Goal: Information Seeking & Learning: Learn about a topic

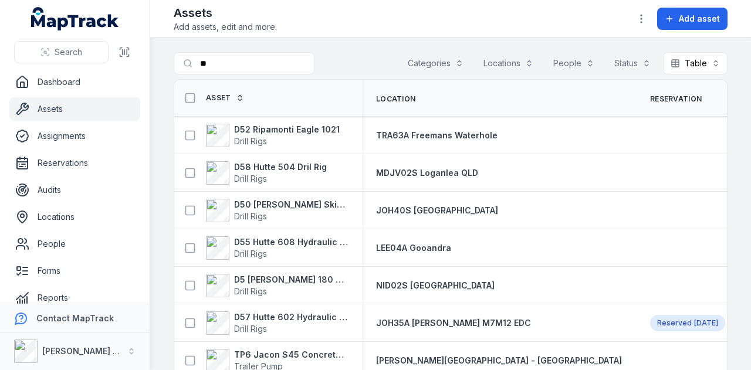
click at [250, 77] on div "Search for assets ** Categories Locations People Status Table *****" at bounding box center [451, 65] width 554 height 27
click at [250, 62] on input "**" at bounding box center [268, 63] width 188 height 22
type input "*"
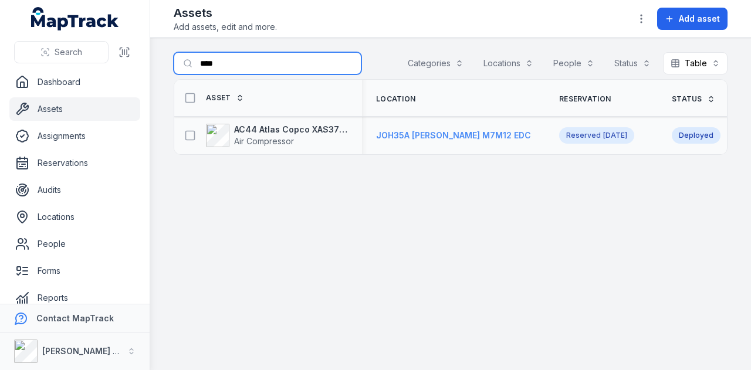
type input "****"
click at [443, 135] on span "JOH35A [PERSON_NAME] M7M12 EDC" at bounding box center [453, 135] width 155 height 10
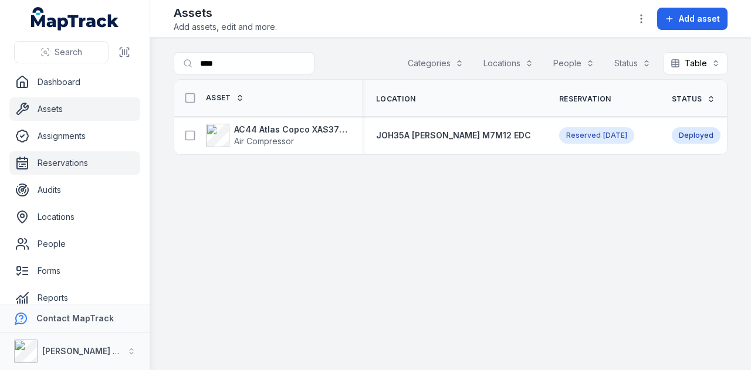
click at [89, 166] on link "Reservations" at bounding box center [74, 162] width 131 height 23
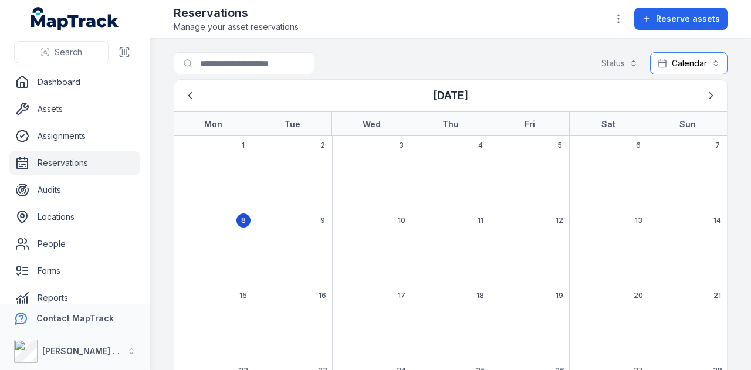
click at [712, 62] on button "Calendar ********" at bounding box center [688, 63] width 77 height 22
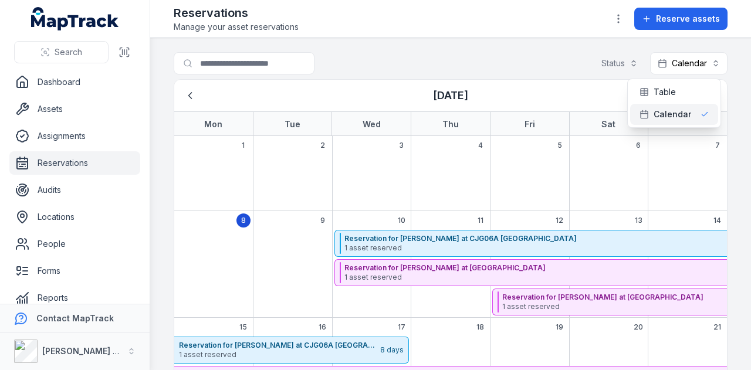
click at [620, 58] on div "Status Calendar ********" at bounding box center [661, 63] width 134 height 22
click at [619, 58] on button "Status" at bounding box center [620, 63] width 52 height 22
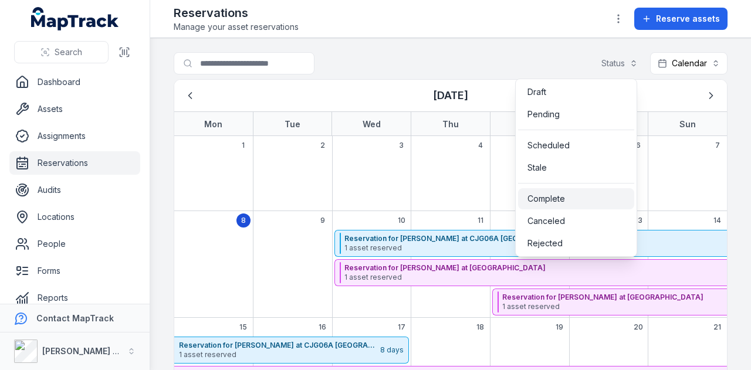
click at [592, 200] on div "Complete" at bounding box center [576, 199] width 97 height 12
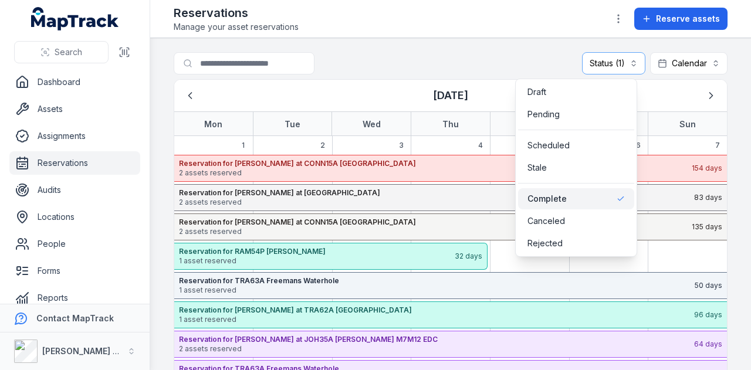
click at [504, 66] on div "Search for reservations Status (1) ******** Calendar ********" at bounding box center [451, 65] width 554 height 27
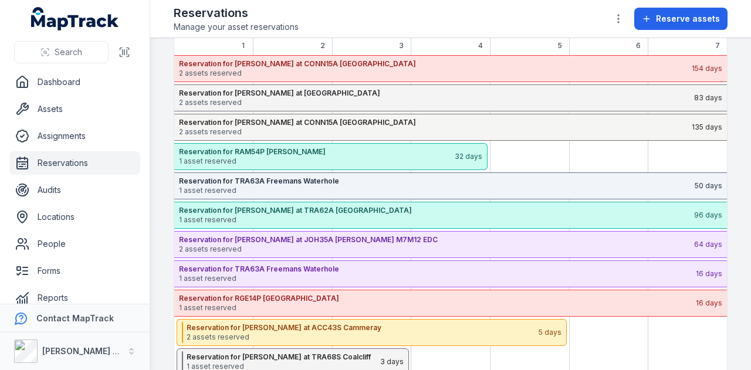
scroll to position [117, 0]
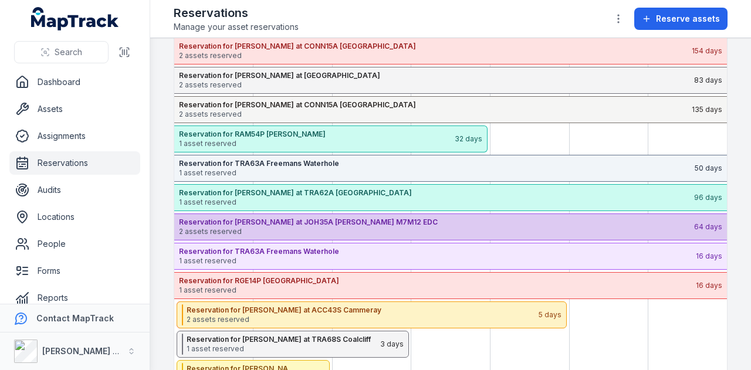
click at [367, 229] on span "2 assets reserved" at bounding box center [436, 231] width 514 height 9
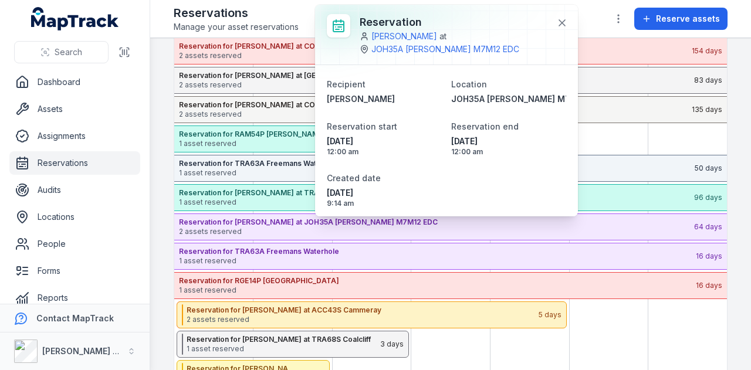
scroll to position [96, 0]
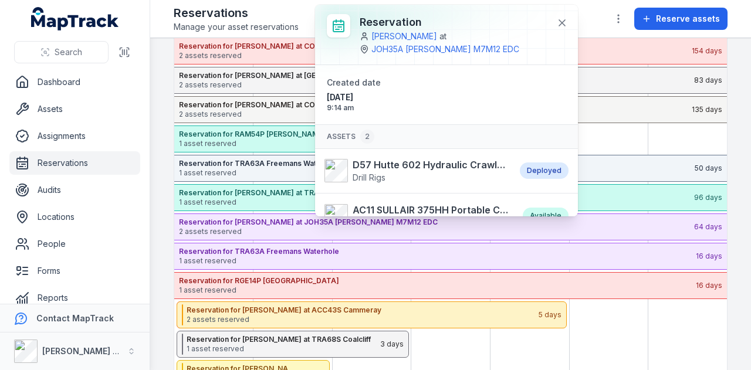
click at [601, 18] on div "Reservations Manage your asset reservations Reserve assets" at bounding box center [451, 19] width 554 height 28
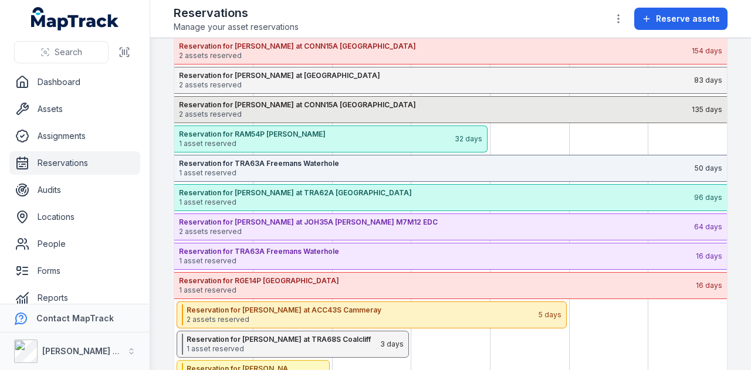
scroll to position [352, 0]
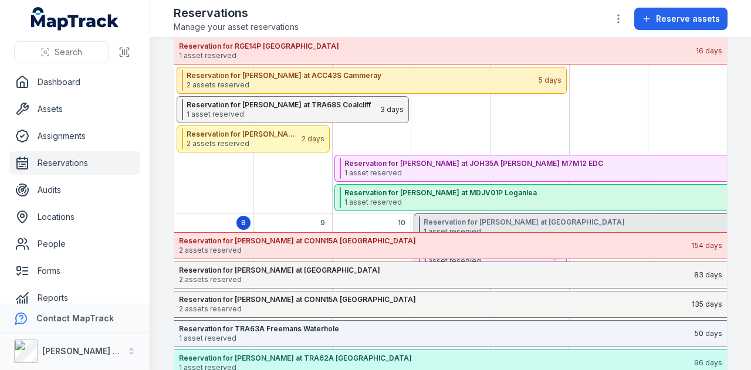
click at [471, 220] on strong "Reservation for Gerardo Cavalera at NID02S Rose Bay" at bounding box center [679, 222] width 511 height 9
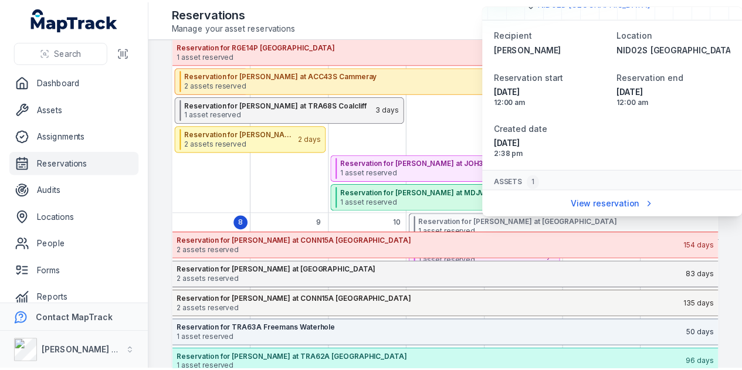
scroll to position [0, 0]
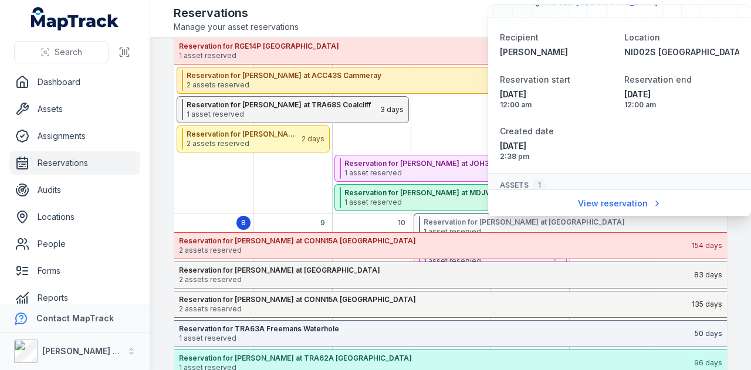
click at [275, 177] on div "September 2025" at bounding box center [293, 8] width 79 height 411
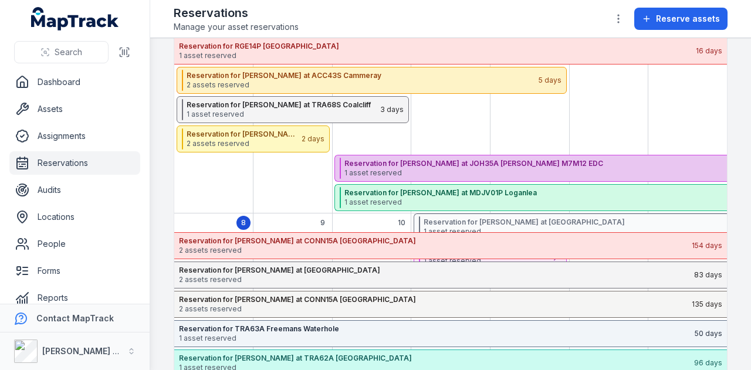
click at [402, 163] on strong "Reservation for Shane Hulbert at JOH35A Cecil Hill M7M12 EDC" at bounding box center [599, 163] width 509 height 9
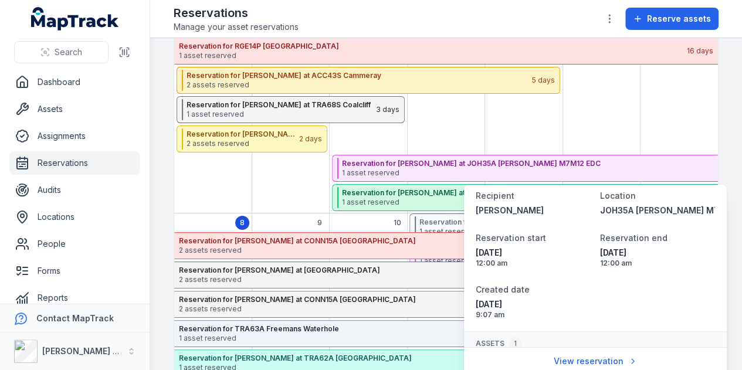
click at [650, 97] on div "September 2025" at bounding box center [679, 109] width 73 height 27
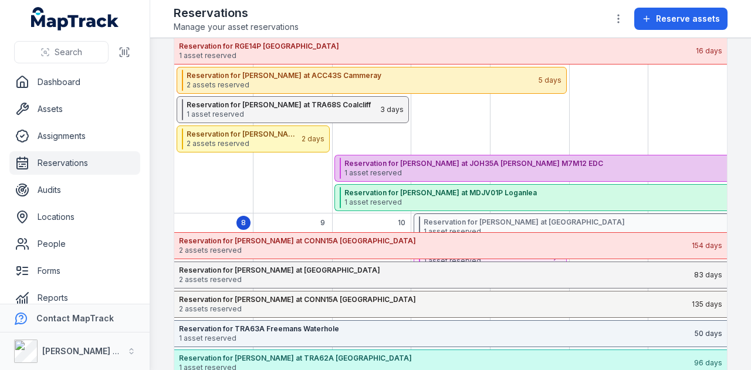
click at [412, 161] on strong "Reservation for Shane Hulbert at JOH35A Cecil Hill M7M12 EDC" at bounding box center [599, 163] width 509 height 9
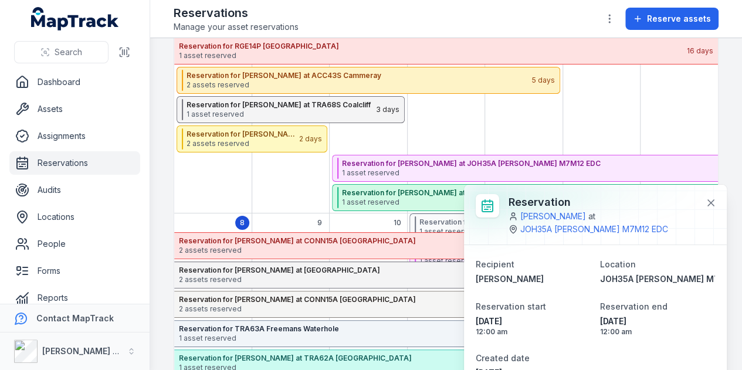
click at [276, 181] on div "September 2025" at bounding box center [290, 8] width 77 height 411
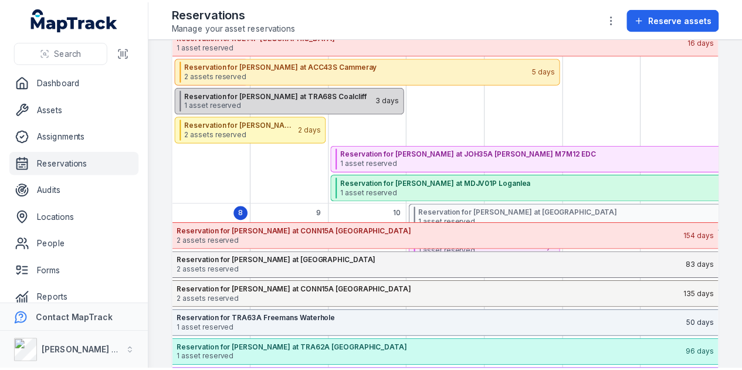
scroll to position [293, 0]
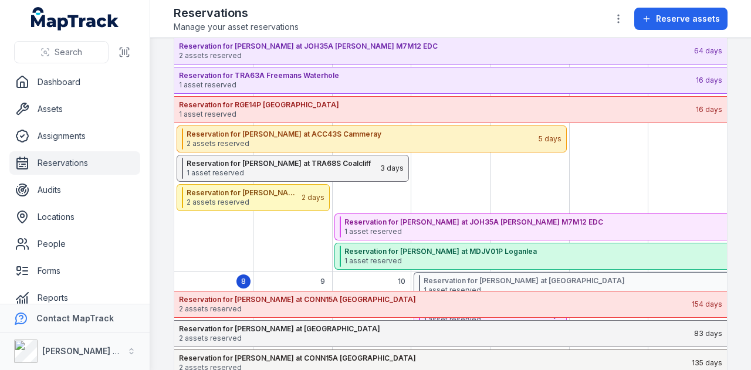
drag, startPoint x: 344, startPoint y: 181, endPoint x: 349, endPoint y: 173, distance: 9.5
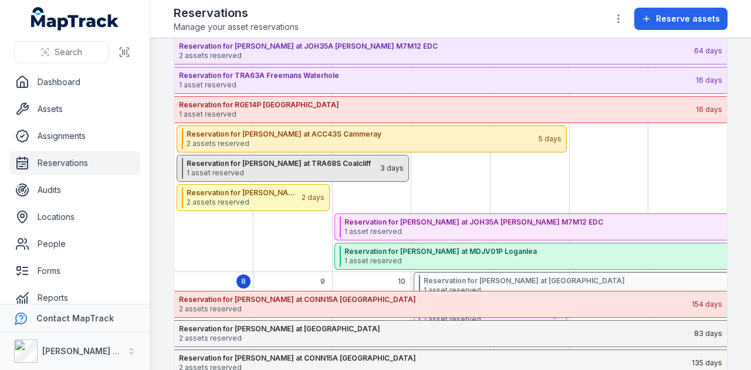
click at [345, 181] on div "September 2025" at bounding box center [371, 66] width 79 height 411
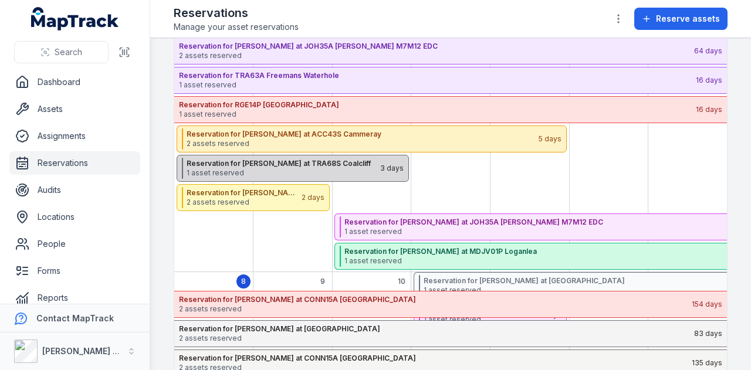
click at [349, 173] on span "1 asset reserved" at bounding box center [283, 172] width 193 height 9
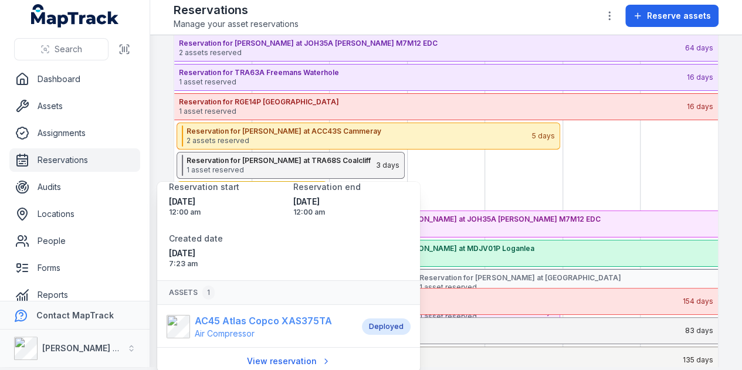
scroll to position [5, 0]
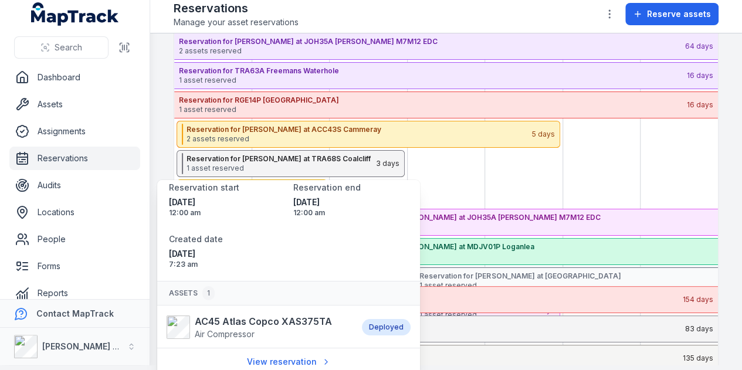
click at [449, 180] on div "September 2025" at bounding box center [446, 193] width 73 height 27
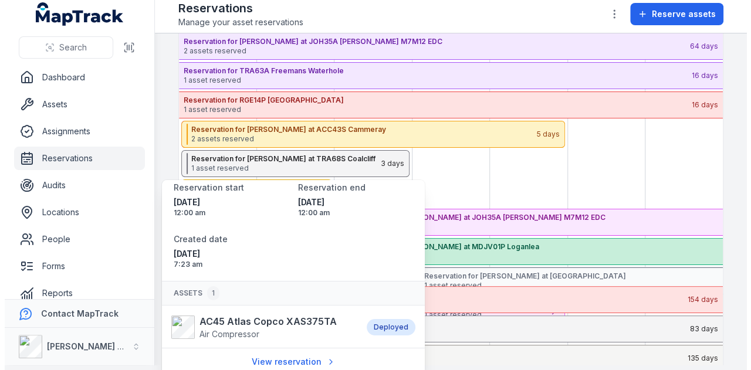
scroll to position [0, 0]
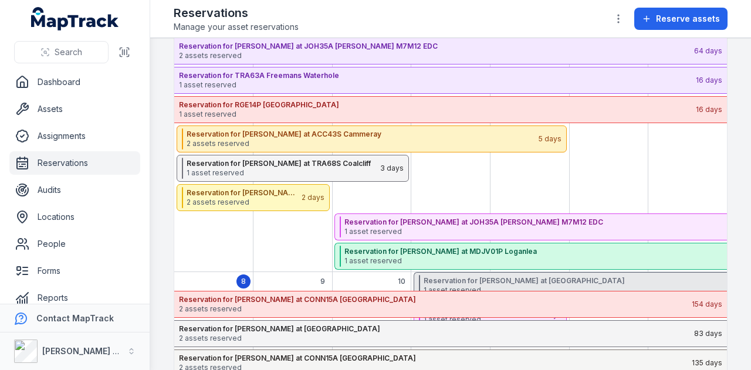
click at [484, 282] on strong "Reservation for Gerardo Cavalera at NID02S Rose Bay" at bounding box center [679, 280] width 511 height 9
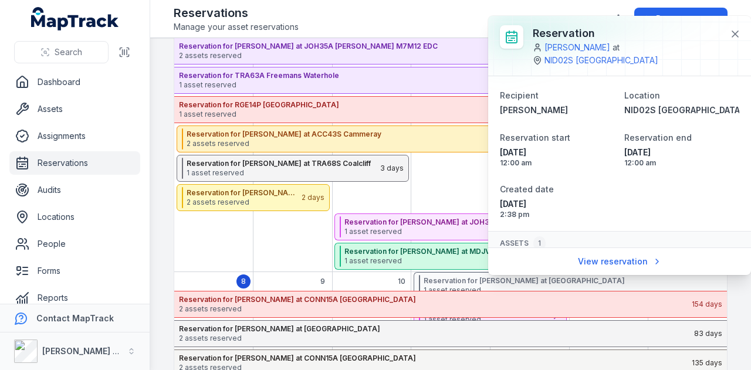
scroll to position [38, 0]
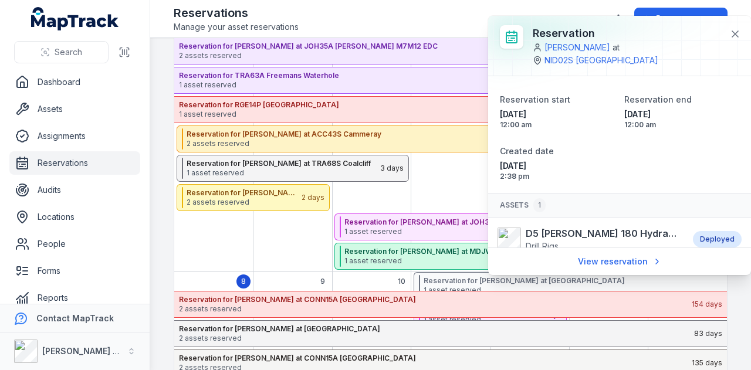
click at [443, 172] on div "September 2025" at bounding box center [451, 168] width 75 height 27
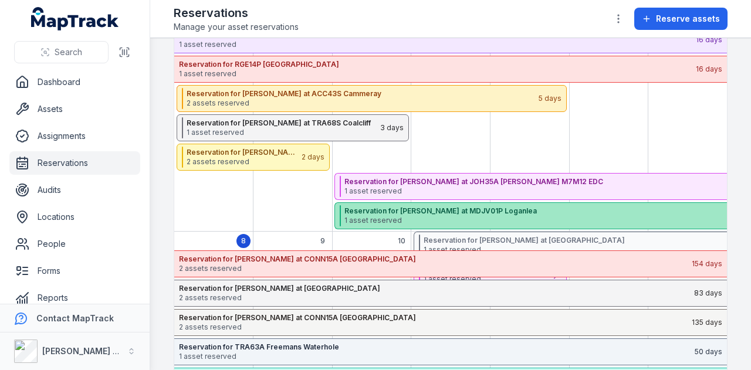
scroll to position [352, 0]
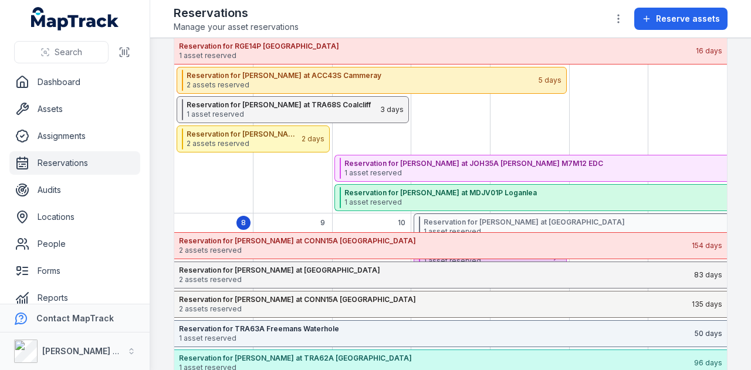
click at [480, 259] on span "1 asset reserved" at bounding box center [481, 260] width 114 height 9
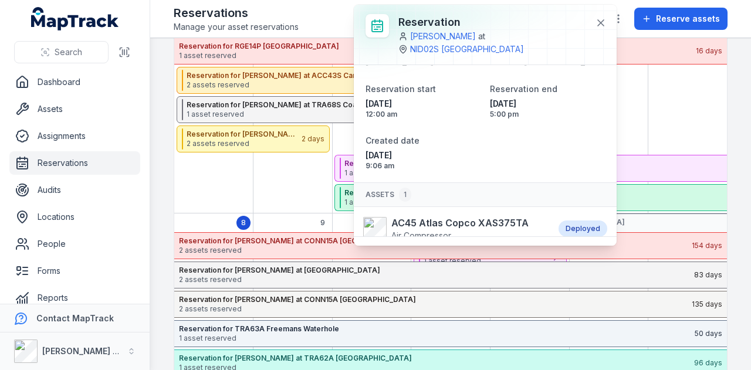
scroll to position [38, 0]
click at [677, 127] on div "September 2025" at bounding box center [687, 8] width 79 height 411
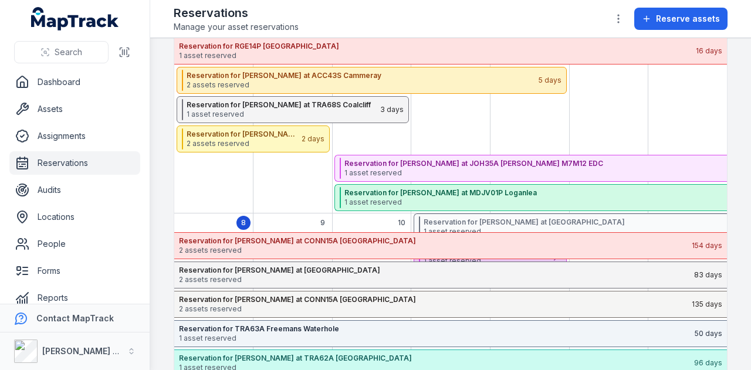
click at [498, 259] on span "1 asset reserved" at bounding box center [481, 260] width 114 height 9
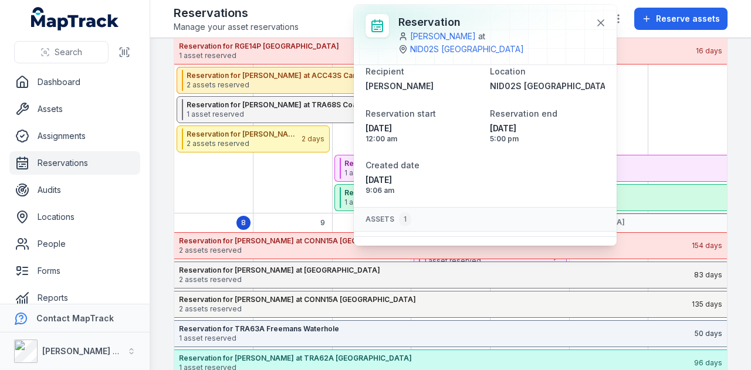
scroll to position [0, 0]
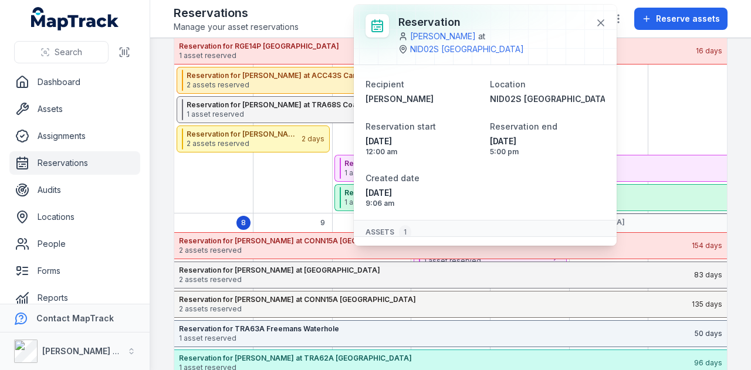
click at [652, 116] on div "September 2025" at bounding box center [687, 109] width 75 height 27
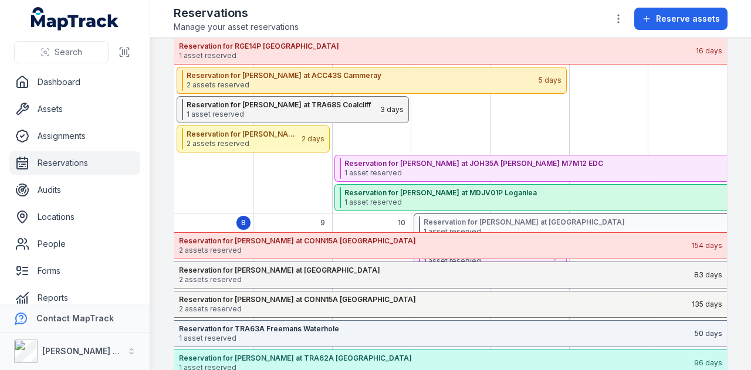
drag, startPoint x: 397, startPoint y: 16, endPoint x: 349, endPoint y: 1, distance: 51.1
click at [392, 15] on div "Reservations Manage your asset reservations Reserve assets" at bounding box center [451, 19] width 554 height 28
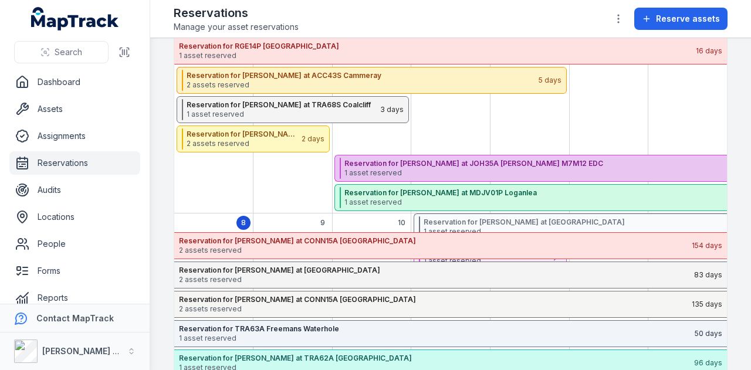
scroll to position [411, 0]
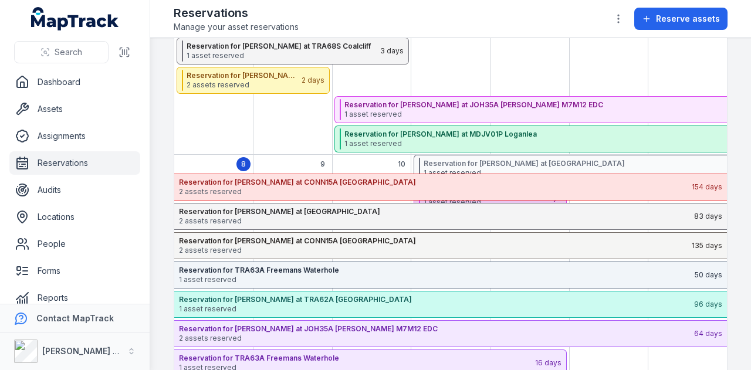
click at [519, 200] on span "1 asset reserved" at bounding box center [481, 202] width 114 height 9
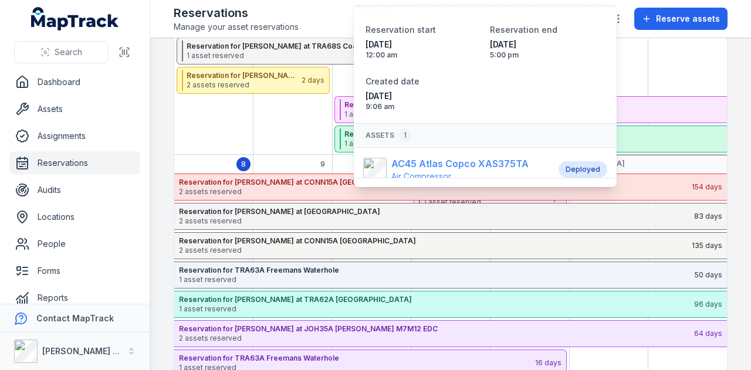
scroll to position [76, 0]
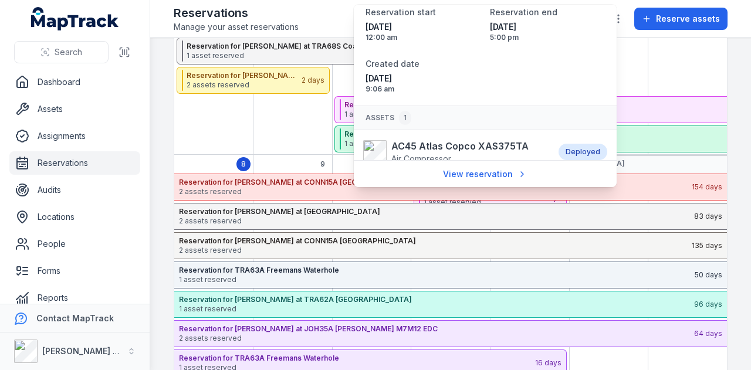
click at [655, 55] on div "September 2025" at bounding box center [687, 51] width 75 height 27
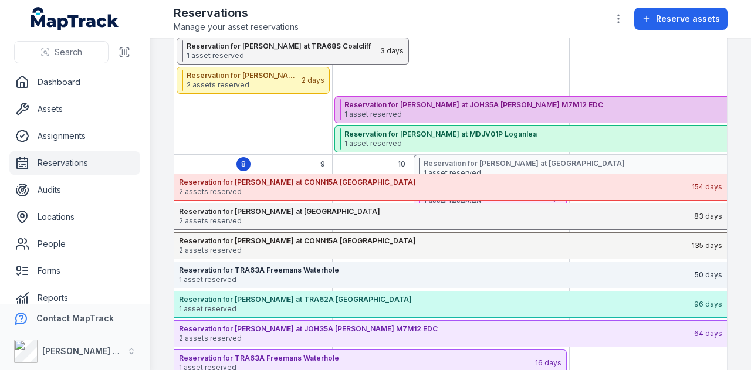
click at [470, 113] on span "1 asset reserved" at bounding box center [599, 114] width 509 height 9
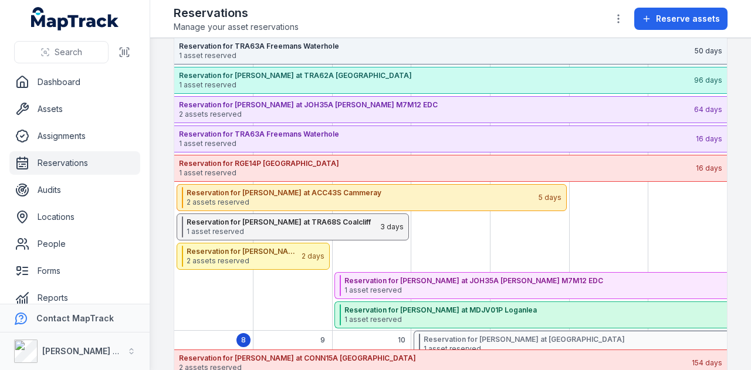
scroll to position [0, 0]
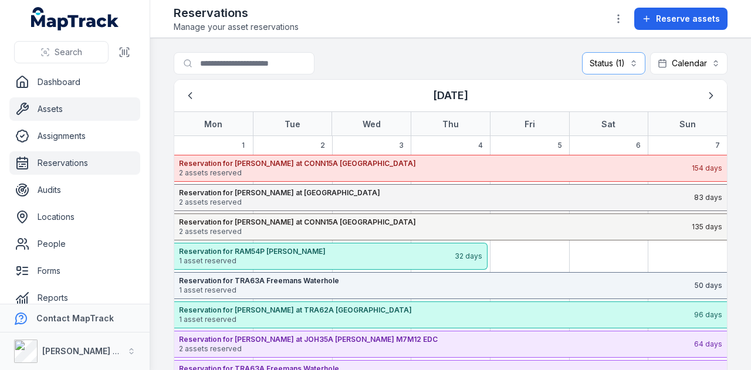
click at [94, 116] on link "Assets" at bounding box center [74, 108] width 131 height 23
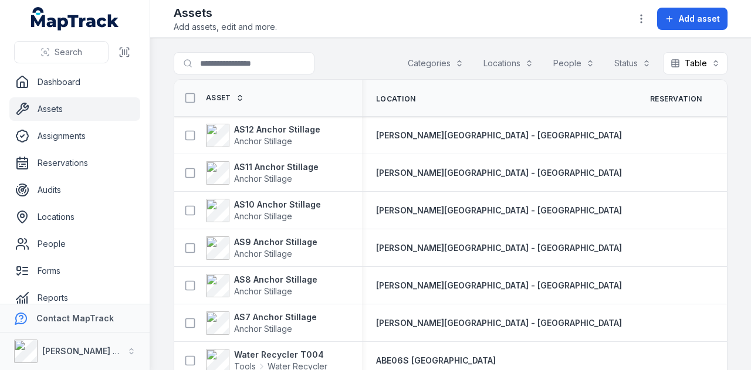
click at [446, 66] on button "Categories" at bounding box center [435, 63] width 71 height 22
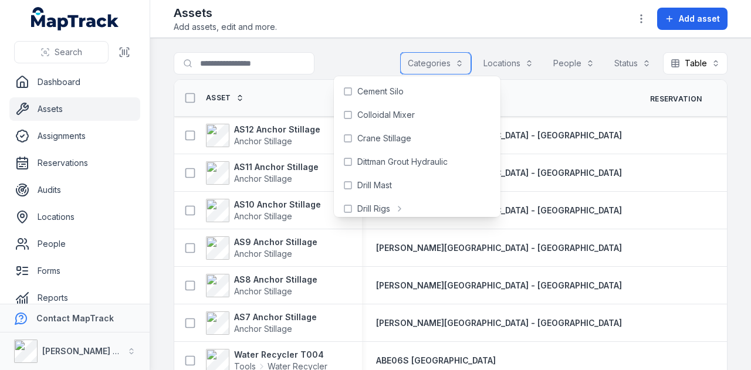
scroll to position [176, 0]
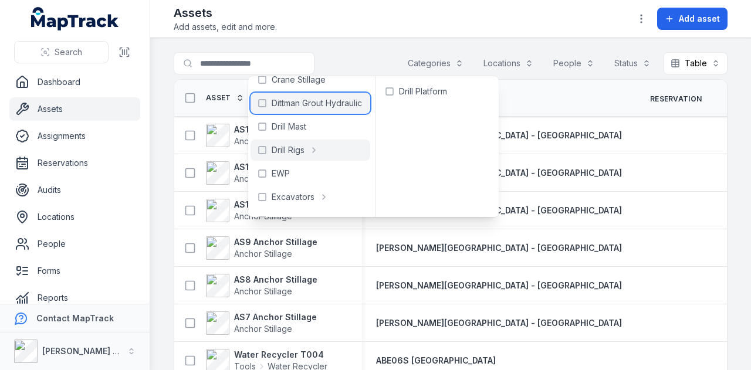
click at [320, 102] on span "Dittman Grout Hydraulic" at bounding box center [317, 103] width 90 height 12
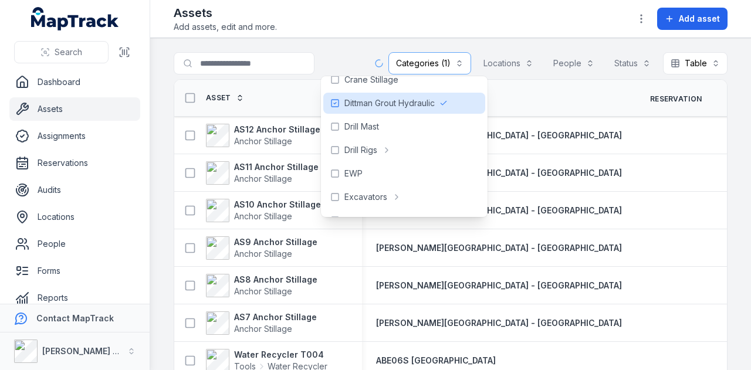
click at [352, 50] on main "**********" at bounding box center [450, 204] width 601 height 332
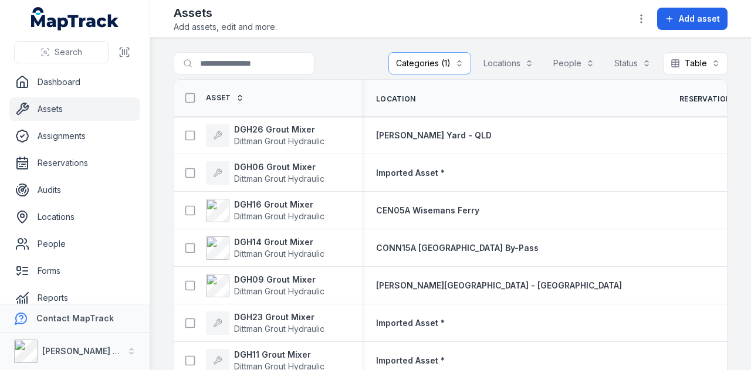
click at [216, 97] on span "Asset" at bounding box center [218, 97] width 25 height 9
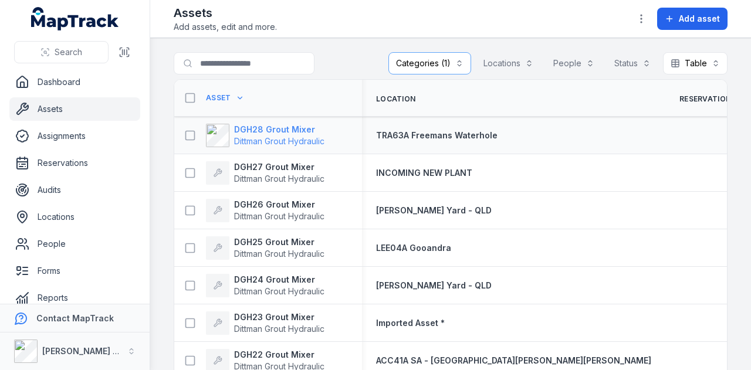
click at [296, 133] on strong "DGH28 Grout Mixer" at bounding box center [279, 130] width 90 height 12
click at [289, 201] on strong "DGH26 Grout Mixer" at bounding box center [279, 205] width 90 height 12
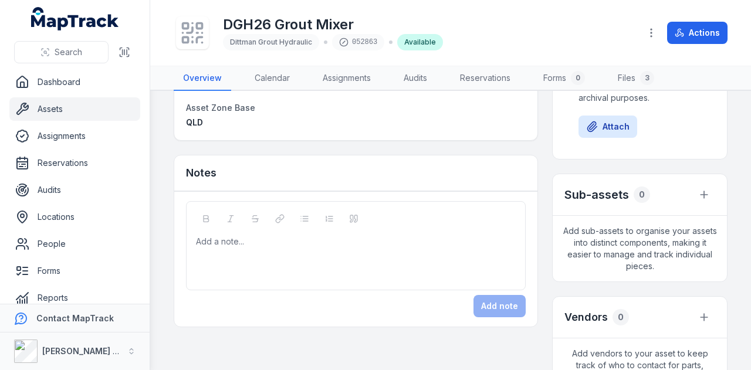
scroll to position [235, 0]
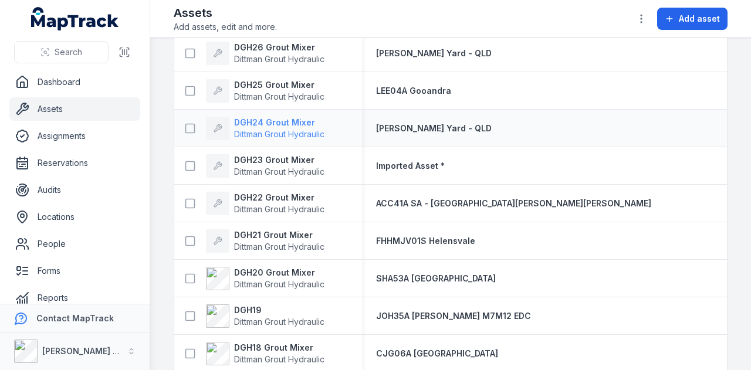
scroll to position [176, 0]
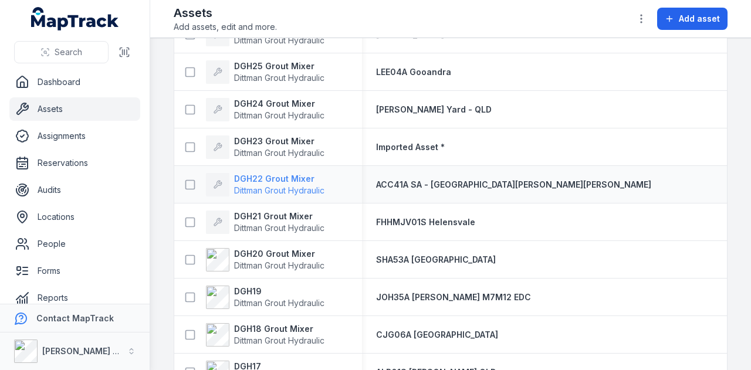
click at [301, 175] on strong "DGH22 Grout Mixer" at bounding box center [279, 179] width 90 height 12
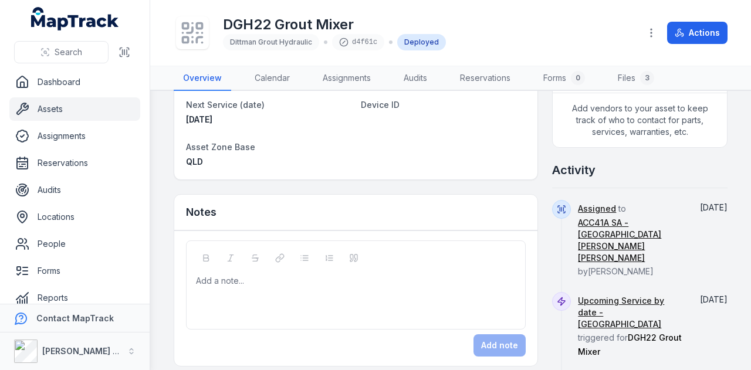
scroll to position [451, 0]
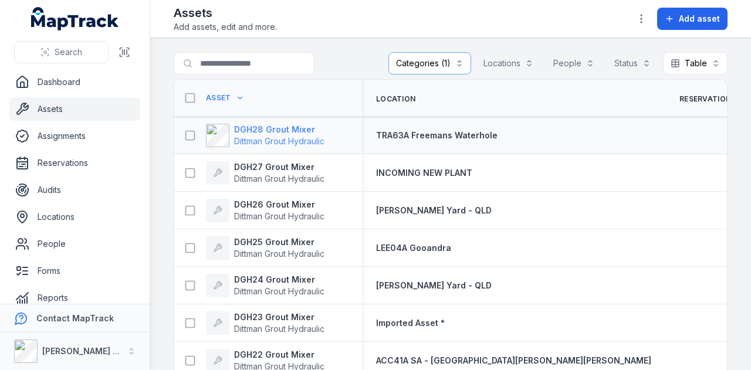
scroll to position [293, 0]
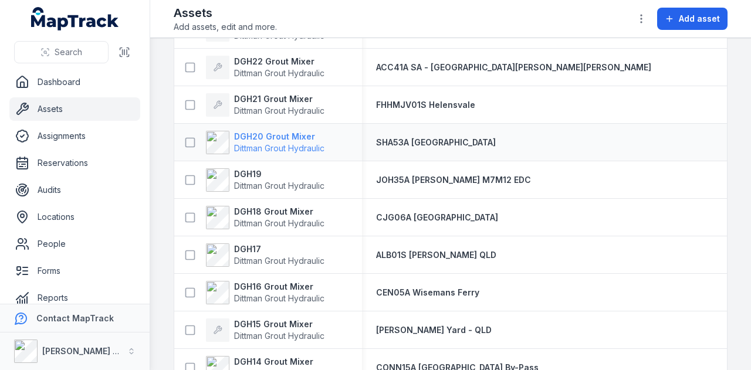
click at [278, 136] on strong "DGH20 Grout Mixer" at bounding box center [279, 137] width 90 height 12
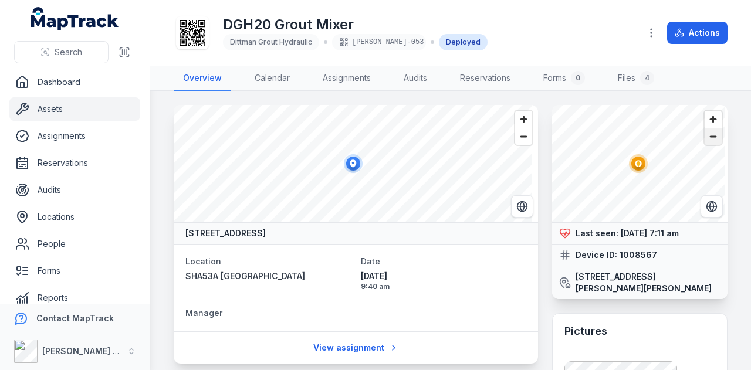
click at [705, 139] on span "Zoom out" at bounding box center [713, 137] width 17 height 16
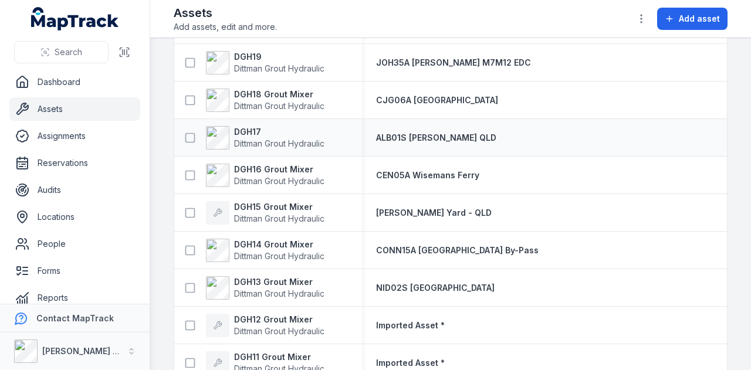
scroll to position [352, 0]
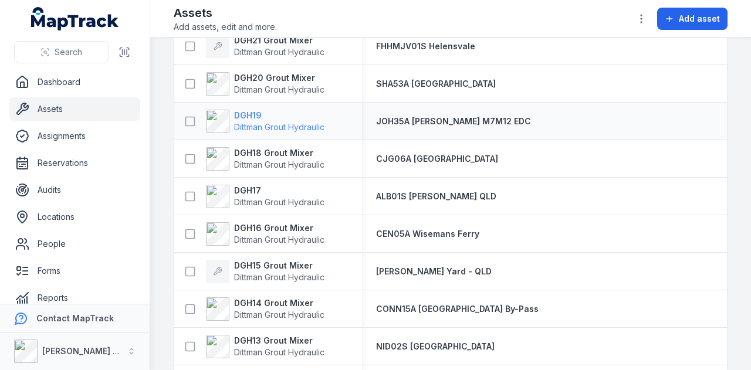
click at [242, 110] on strong "DGH19" at bounding box center [279, 116] width 90 height 12
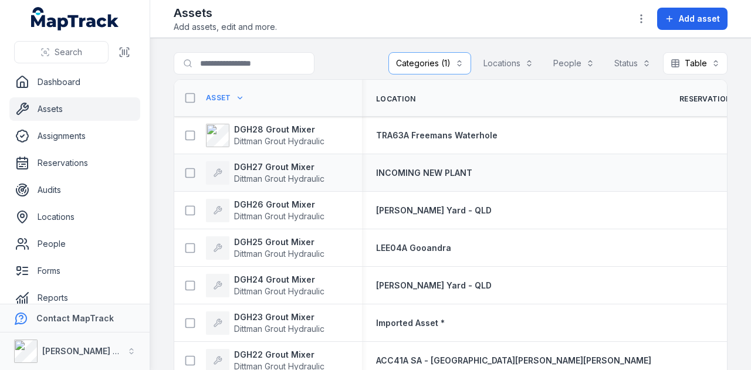
scroll to position [293, 0]
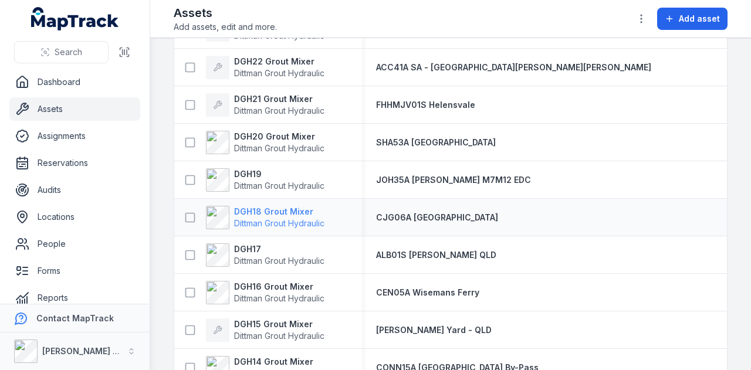
click at [294, 214] on strong "DGH18 Grout Mixer" at bounding box center [279, 212] width 90 height 12
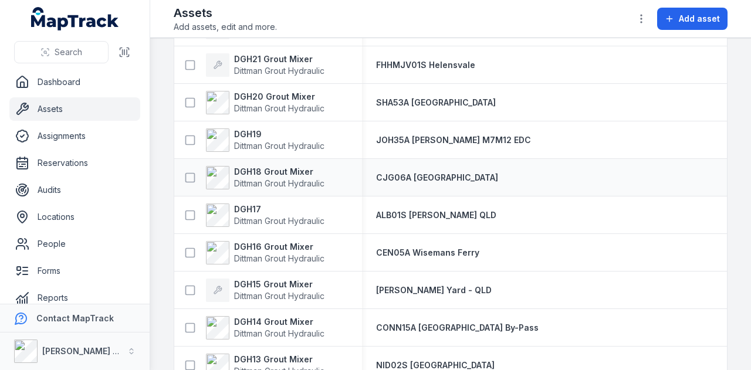
scroll to position [352, 0]
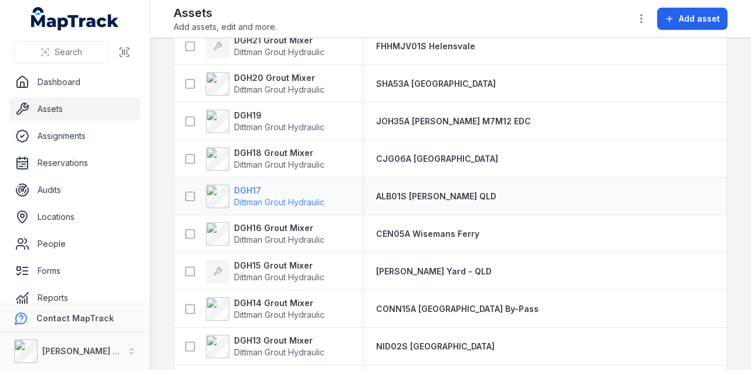
click at [250, 191] on strong "DGH17" at bounding box center [279, 191] width 90 height 12
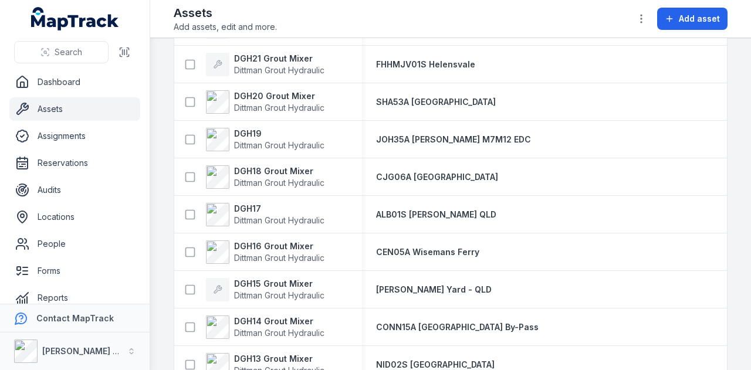
scroll to position [352, 0]
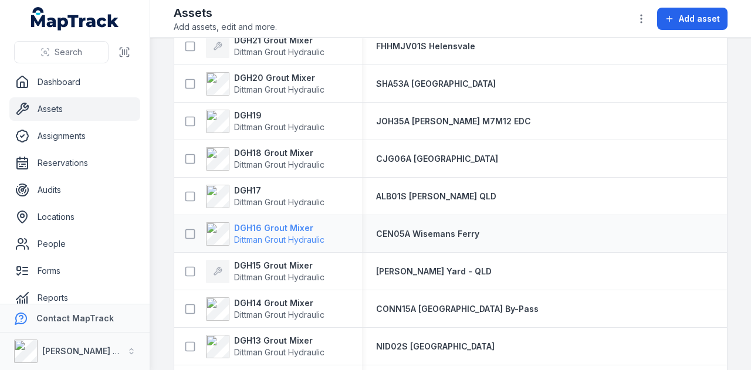
click at [306, 228] on strong "DGH16 Grout Mixer" at bounding box center [279, 228] width 90 height 12
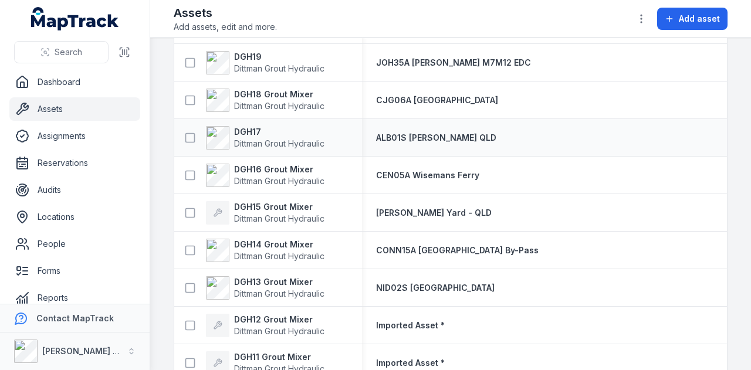
scroll to position [470, 0]
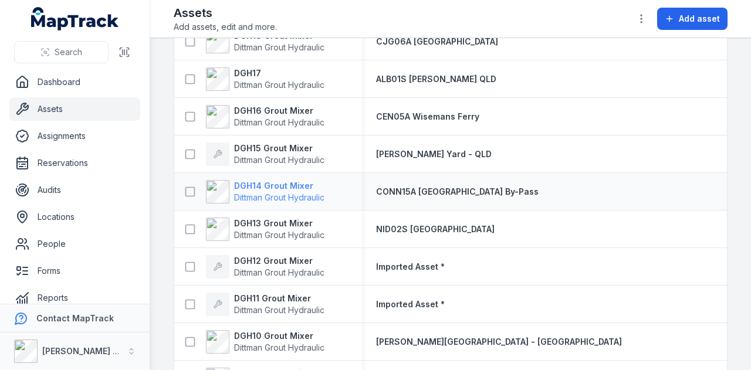
click at [295, 183] on strong "DGH14 Grout Mixer" at bounding box center [279, 186] width 90 height 12
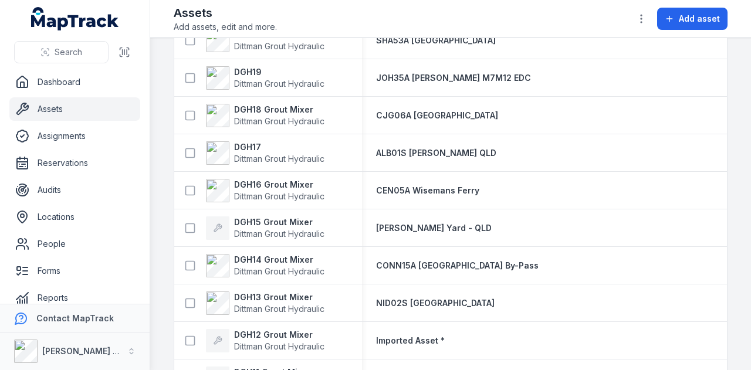
scroll to position [470, 0]
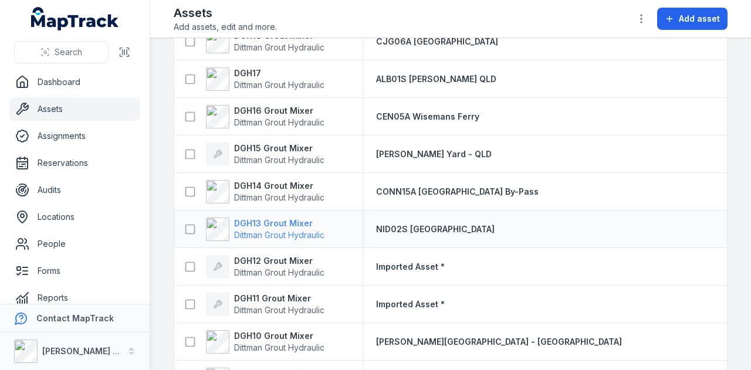
click at [293, 221] on strong "DGH13 Grout Mixer" at bounding box center [279, 224] width 90 height 12
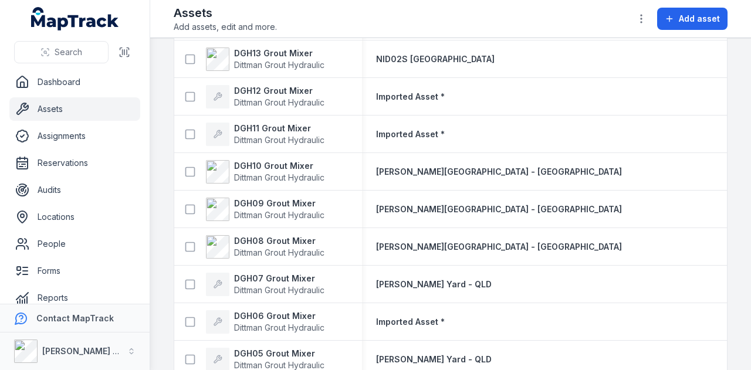
scroll to position [581, 0]
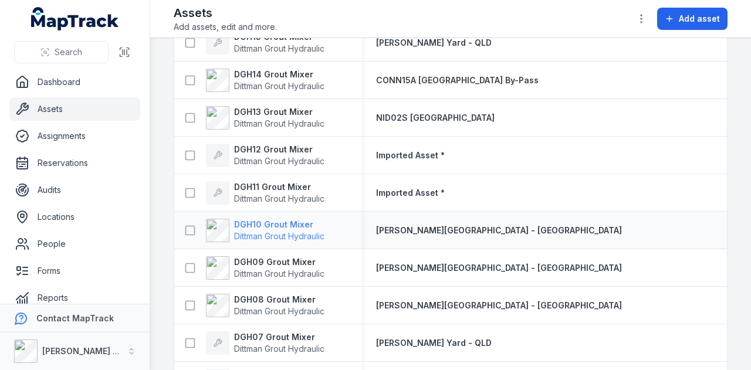
click at [284, 224] on strong "DGH10 Grout Mixer" at bounding box center [279, 225] width 90 height 12
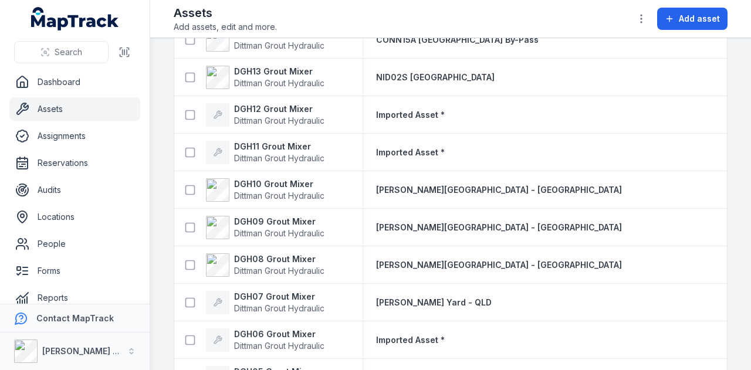
scroll to position [646, 0]
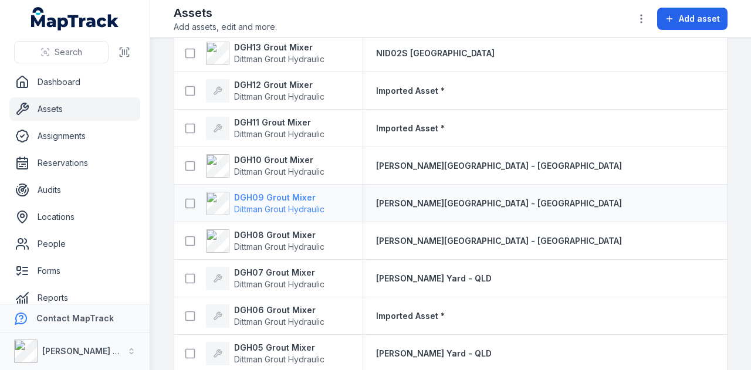
click at [295, 199] on strong "DGH09 Grout Mixer" at bounding box center [279, 198] width 90 height 12
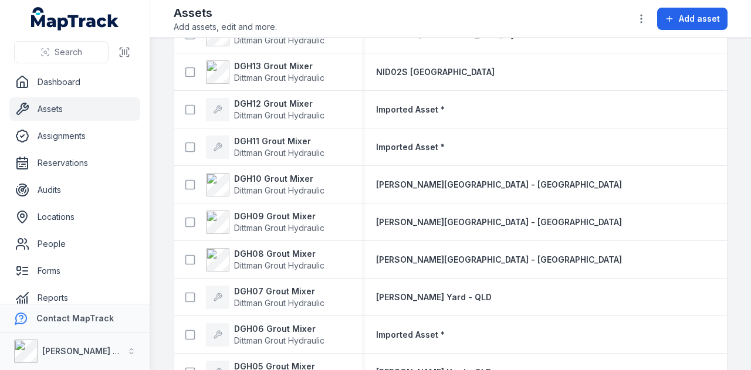
scroll to position [646, 0]
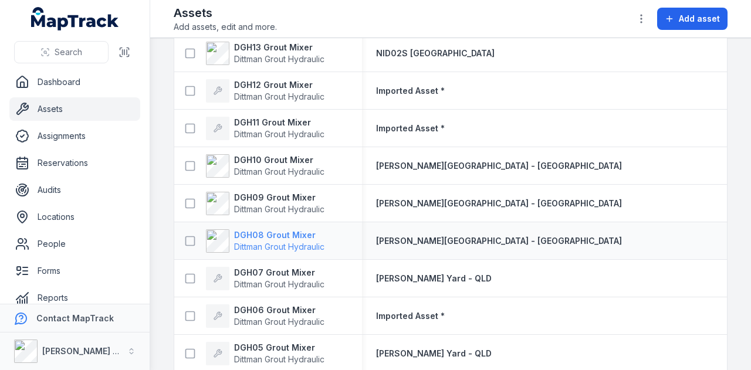
click at [288, 233] on strong "DGH08 Grout Mixer" at bounding box center [279, 235] width 90 height 12
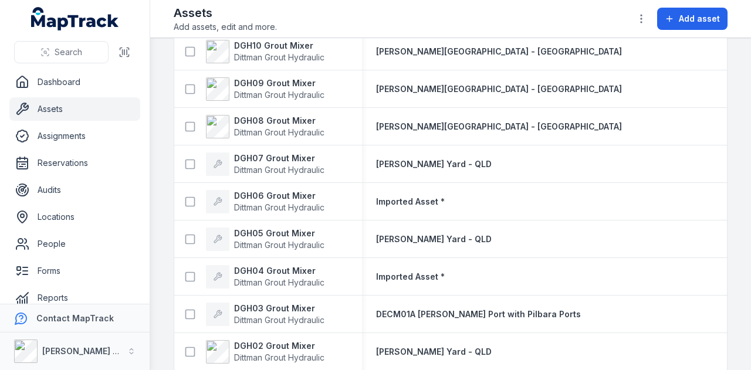
scroll to position [816, 0]
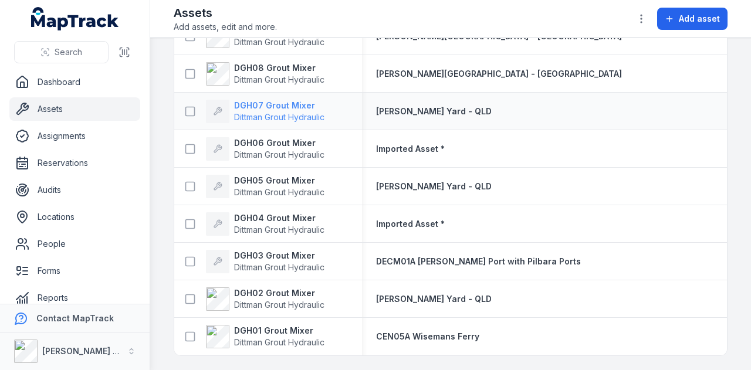
click at [284, 102] on strong "DGH07 Grout Mixer" at bounding box center [279, 106] width 90 height 12
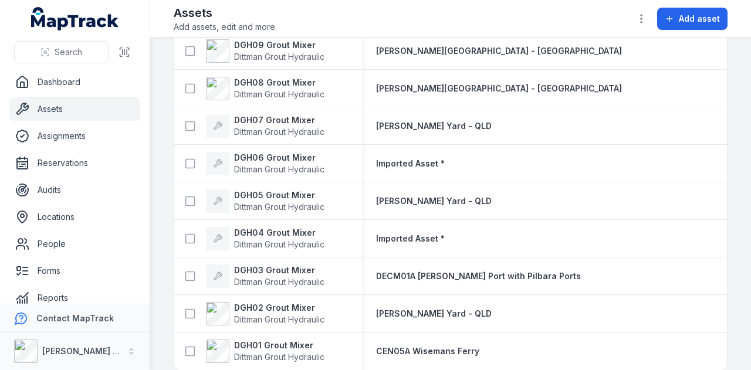
scroll to position [816, 0]
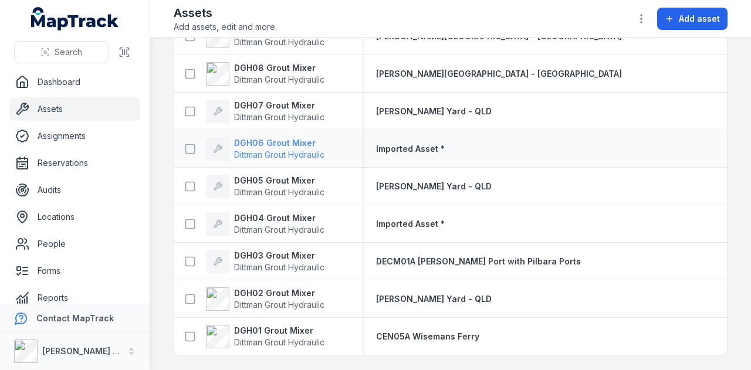
click at [280, 137] on strong "DGH06 Grout Mixer" at bounding box center [279, 143] width 90 height 12
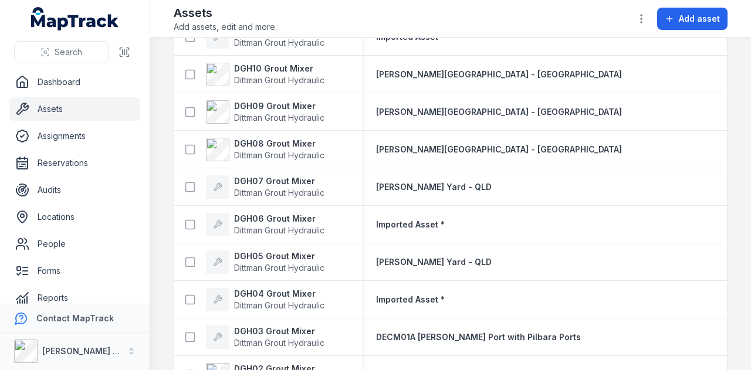
scroll to position [816, 0]
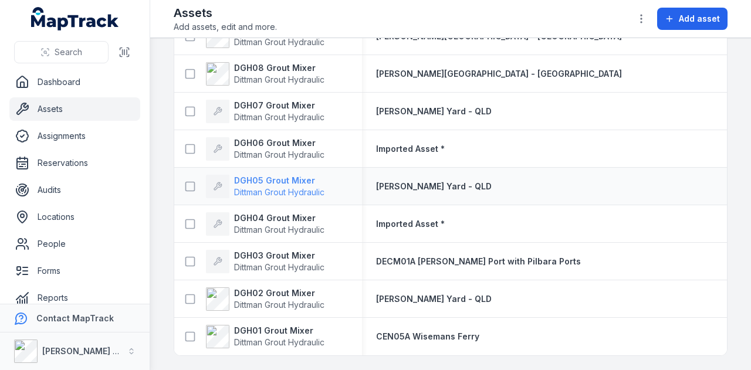
click at [285, 175] on strong "DGH05 Grout Mixer" at bounding box center [279, 181] width 90 height 12
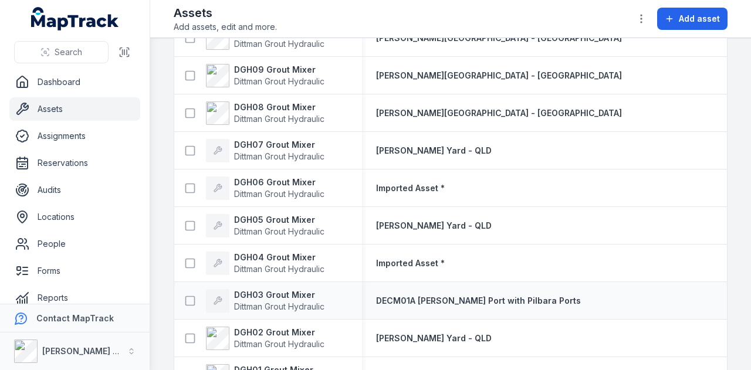
scroll to position [816, 0]
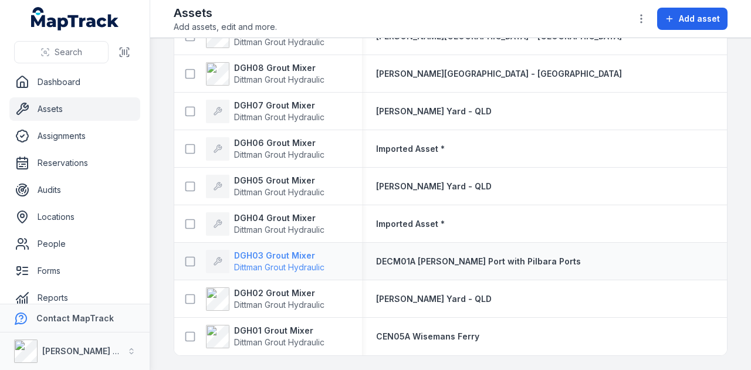
click at [290, 250] on strong "DGH03 Grout Mixer" at bounding box center [279, 256] width 90 height 12
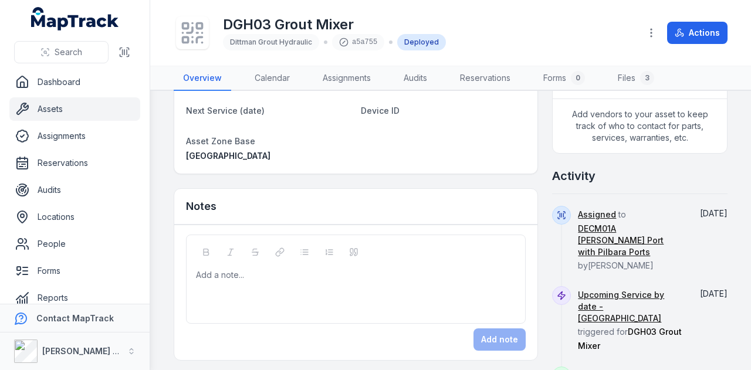
scroll to position [451, 0]
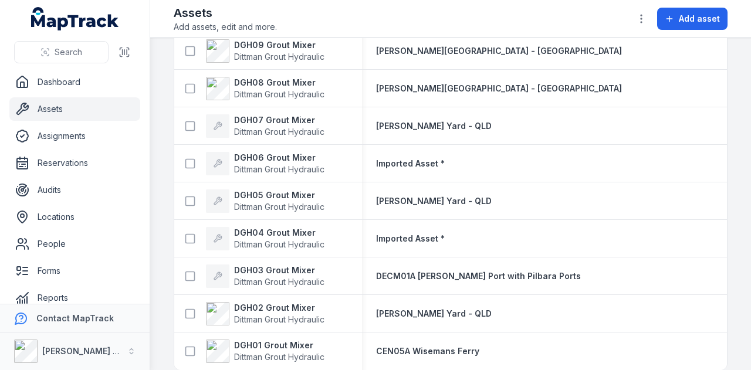
scroll to position [816, 0]
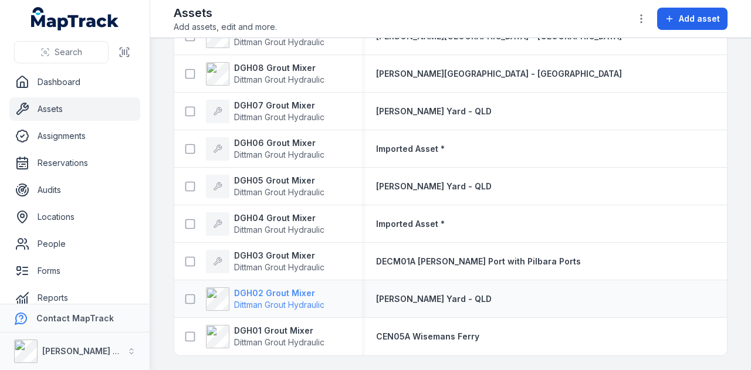
click at [299, 291] on strong "DGH02 Grout Mixer" at bounding box center [279, 294] width 90 height 12
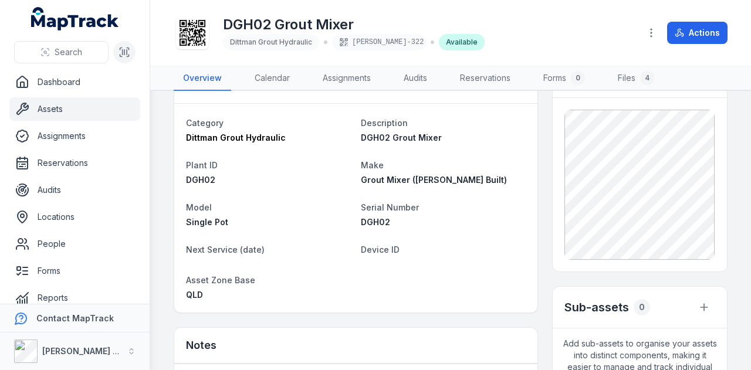
scroll to position [59, 0]
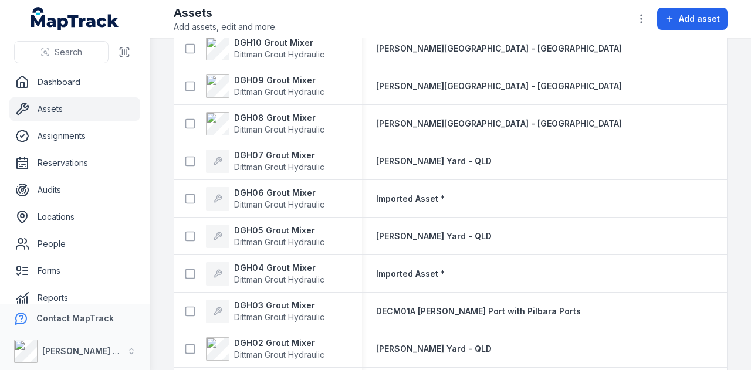
scroll to position [816, 0]
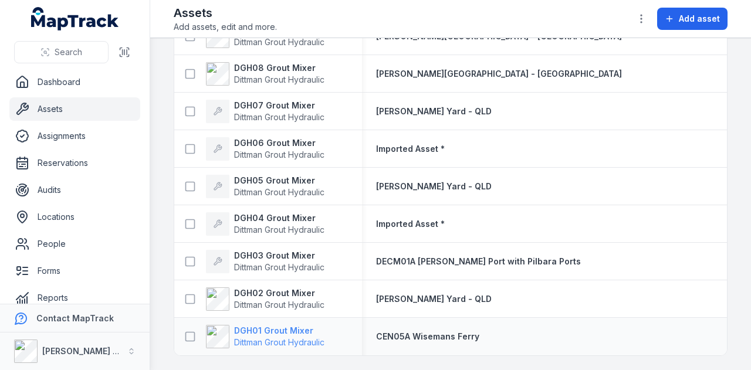
click at [276, 326] on strong "DGH01 Grout Mixer" at bounding box center [279, 331] width 90 height 12
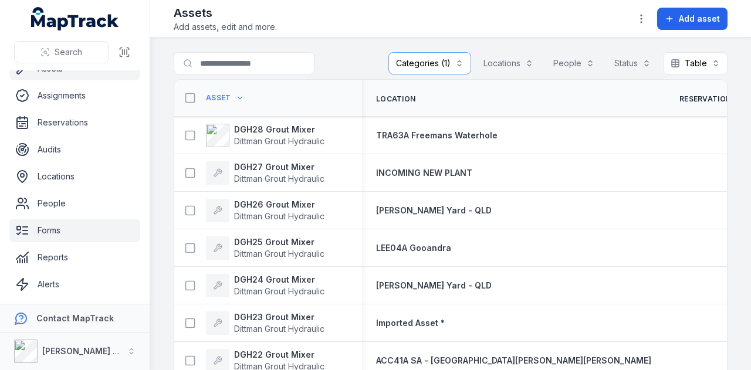
scroll to position [66, 0]
click at [90, 236] on link "Reports" at bounding box center [74, 231] width 131 height 23
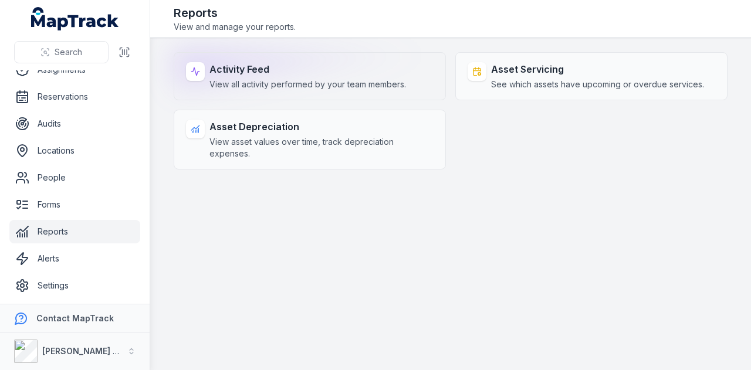
click at [359, 65] on strong "Activity Feed" at bounding box center [308, 69] width 197 height 14
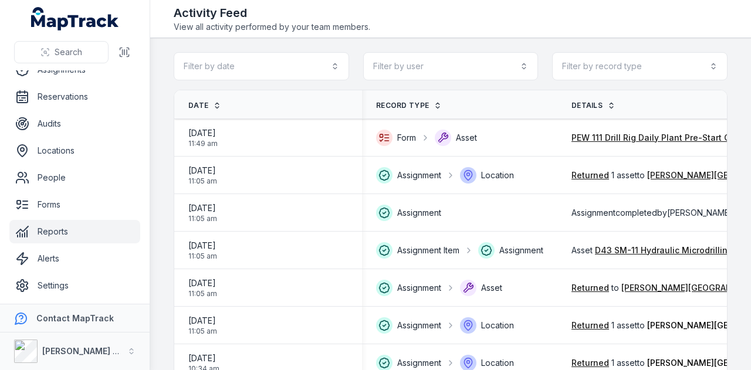
click at [642, 50] on main "Filter by date Filter by user Filter by record type Date Record Type Details Us…" at bounding box center [450, 204] width 601 height 332
click at [639, 70] on button "Filter by record type" at bounding box center [639, 66] width 175 height 28
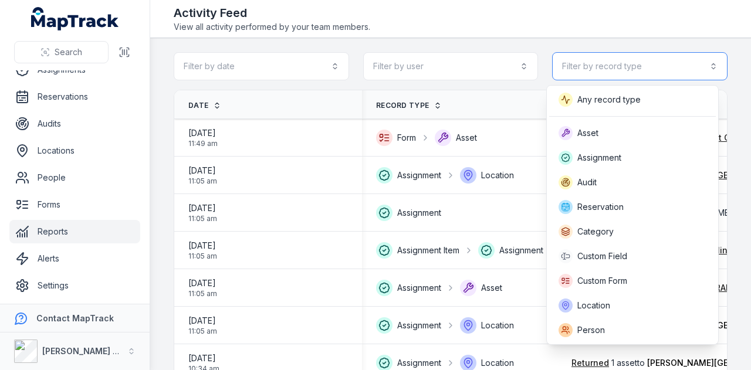
click at [639, 70] on button "Filter by record type" at bounding box center [639, 66] width 175 height 28
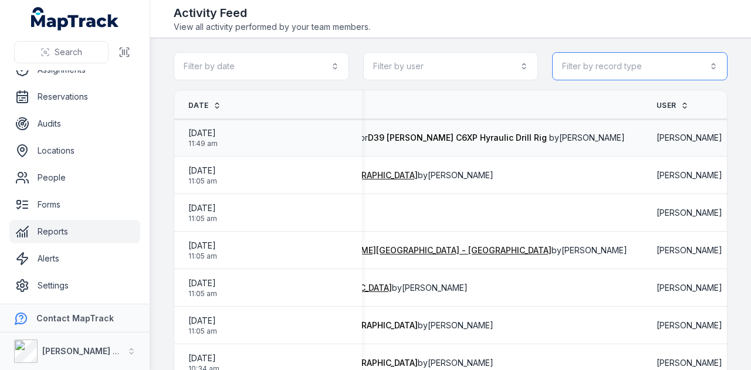
scroll to position [0, 494]
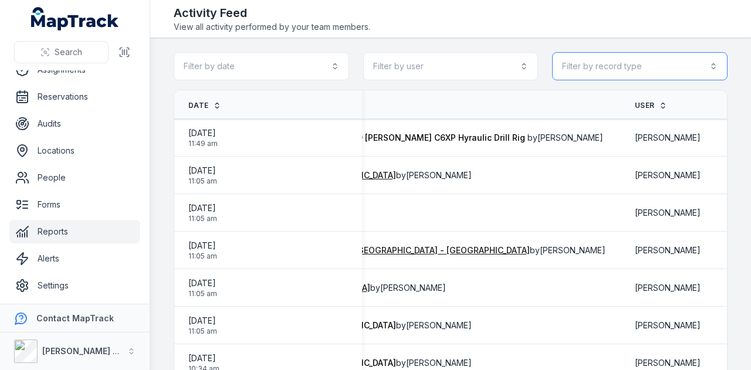
click at [622, 58] on button "Filter by record type" at bounding box center [639, 66] width 175 height 28
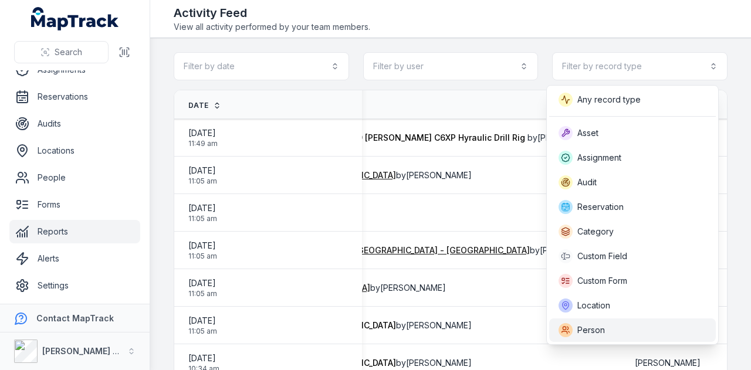
click at [673, 327] on div "Person" at bounding box center [633, 330] width 148 height 14
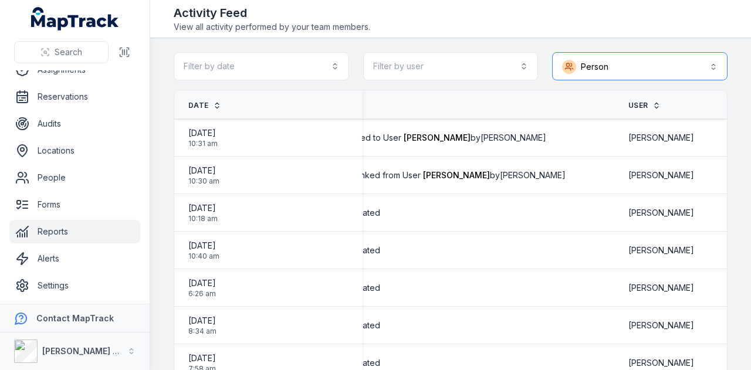
scroll to position [0, 211]
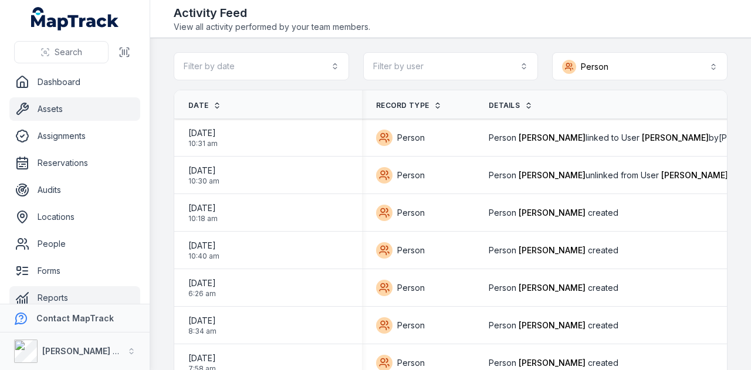
click at [89, 103] on link "Assets" at bounding box center [74, 108] width 131 height 23
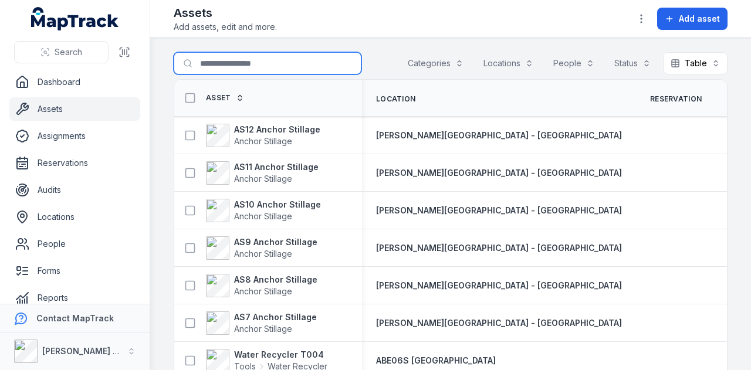
click at [238, 58] on input "Search for assets" at bounding box center [268, 63] width 188 height 22
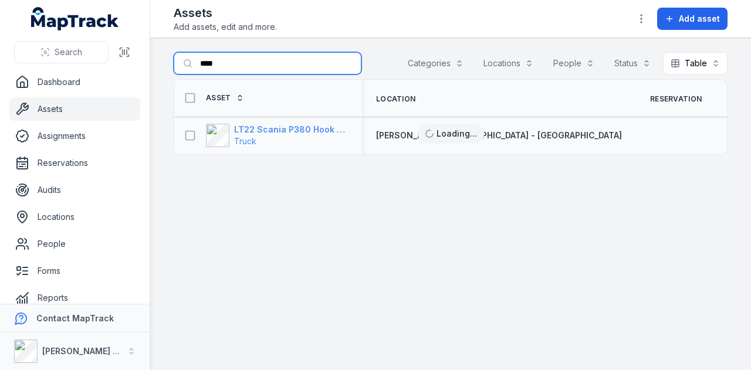
type input "****"
click at [294, 126] on strong "LT22 Scania P380 Hook Bin Truck" at bounding box center [291, 130] width 114 height 12
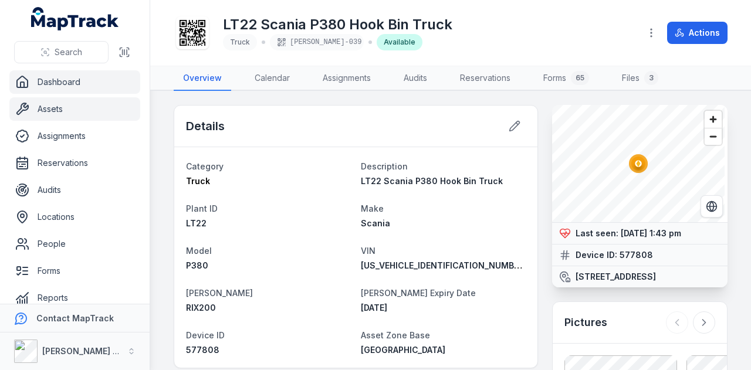
click at [102, 89] on link "Dashboard" at bounding box center [74, 81] width 131 height 23
